Goal: Task Accomplishment & Management: Manage account settings

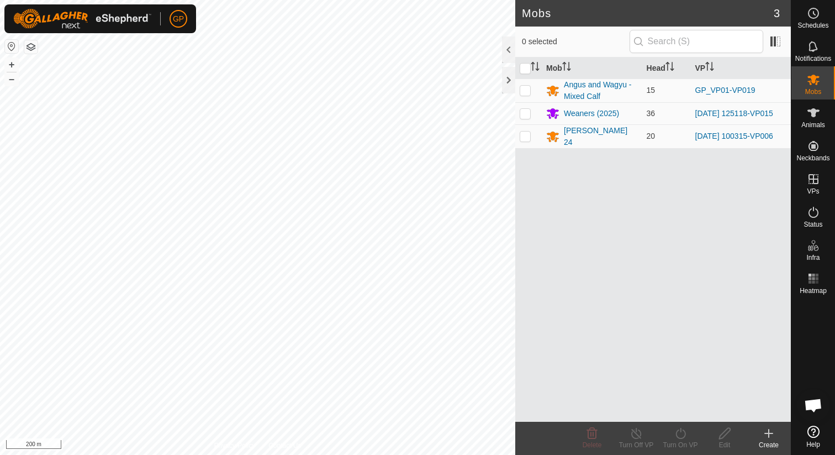
scroll to position [2543, 0]
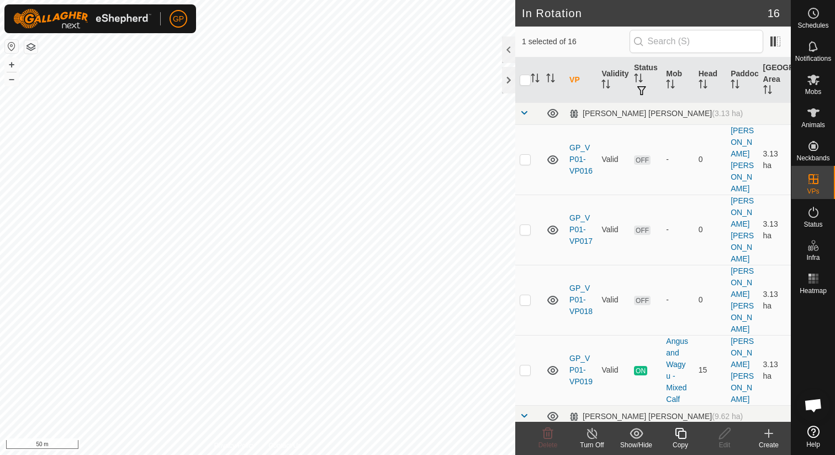
checkbox input "true"
checkbox input "false"
checkbox input "true"
checkbox input "false"
checkbox input "true"
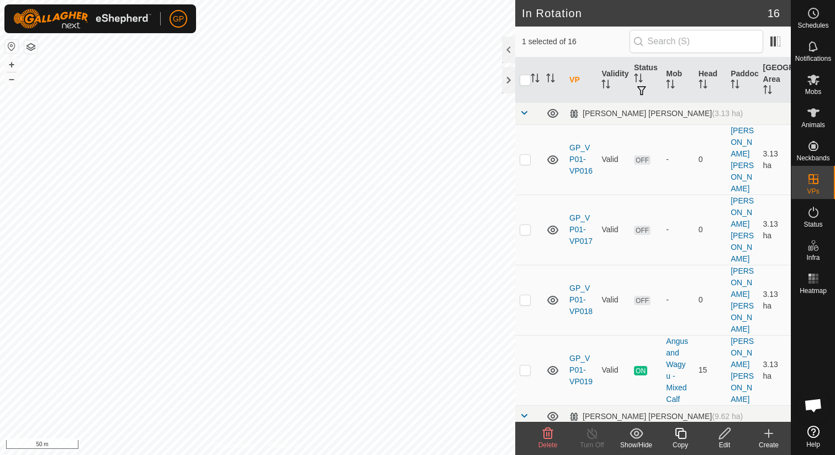
checkbox input "false"
checkbox input "true"
checkbox input "false"
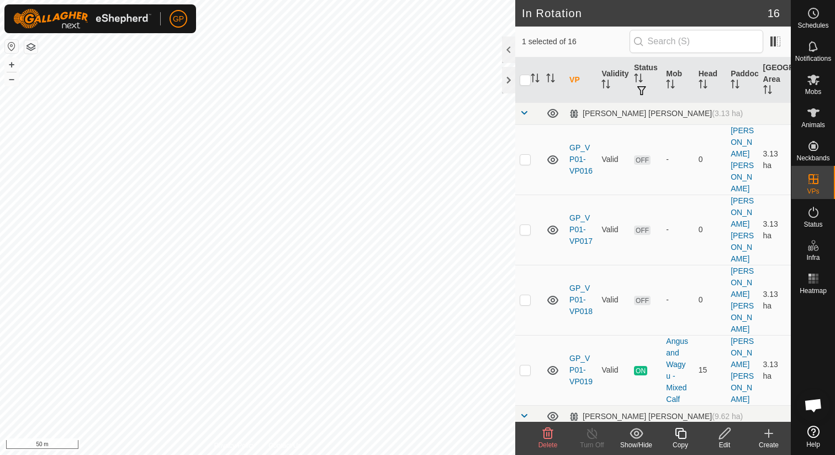
checkbox input "true"
checkbox input "false"
checkbox input "true"
checkbox input "false"
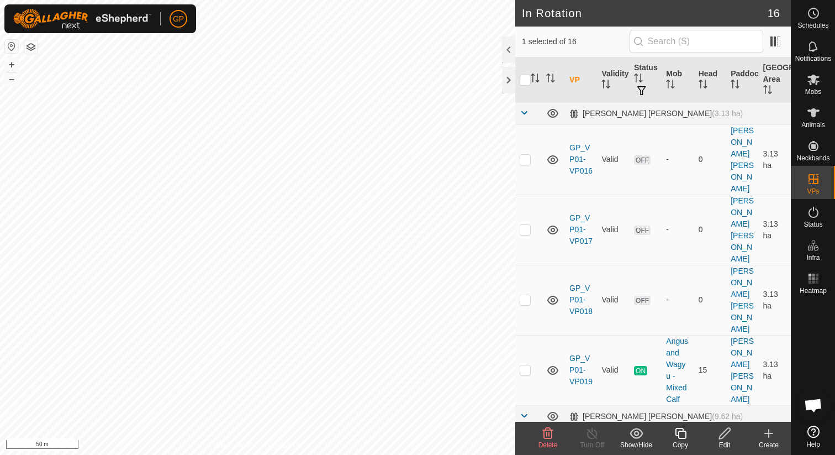
checkbox input "true"
checkbox input "false"
checkbox input "true"
checkbox input "false"
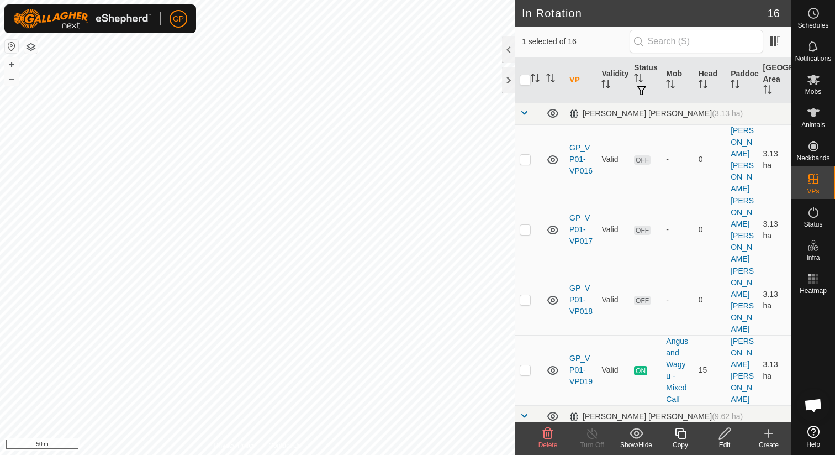
checkbox input "false"
checkbox input "true"
